Goal: Navigation & Orientation: Find specific page/section

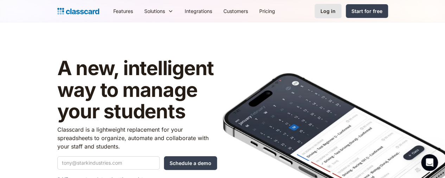
click at [336, 10] on div "Log in" at bounding box center [328, 10] width 15 height 7
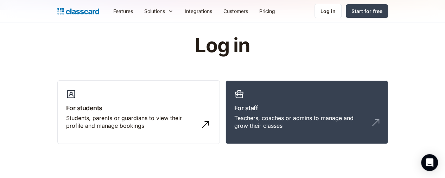
scroll to position [10, 0]
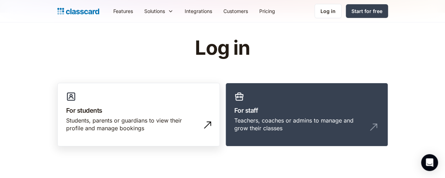
click at [140, 114] on h3 "For students" at bounding box center [138, 111] width 145 height 10
